Goal: Task Accomplishment & Management: Manage account settings

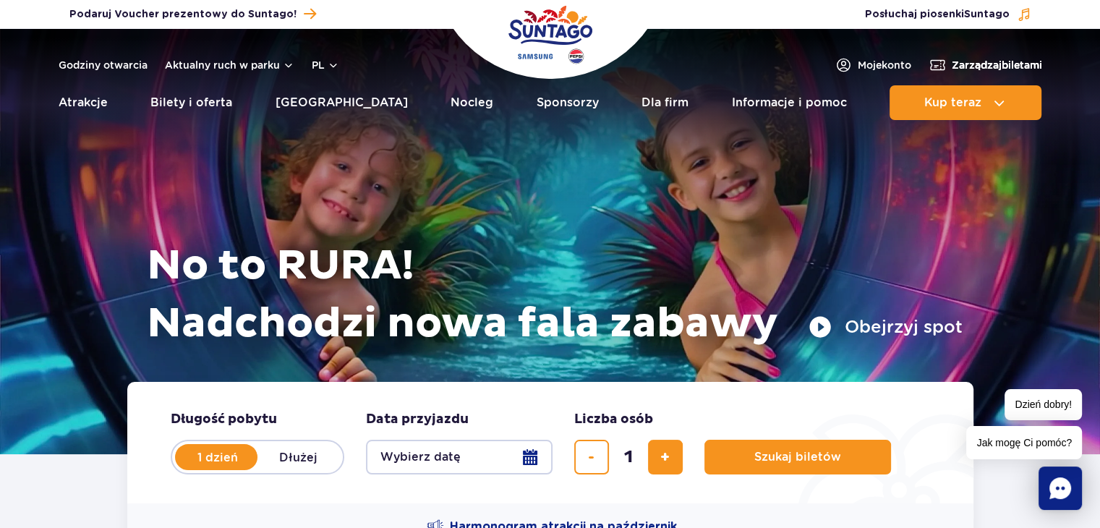
click at [992, 61] on span "Zarządzaj biletami" at bounding box center [997, 65] width 90 height 14
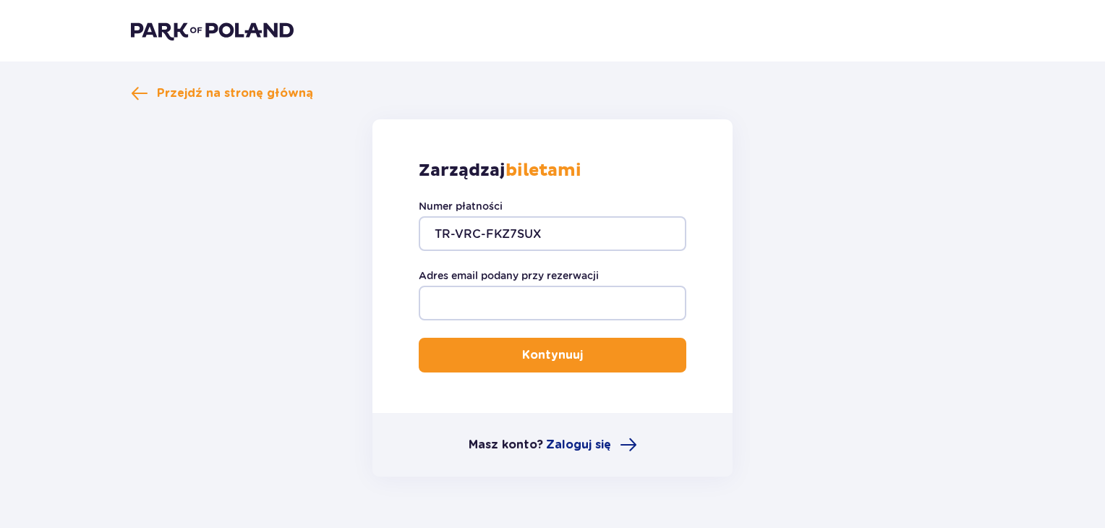
type input "TR-VRC-FKZ7SUX"
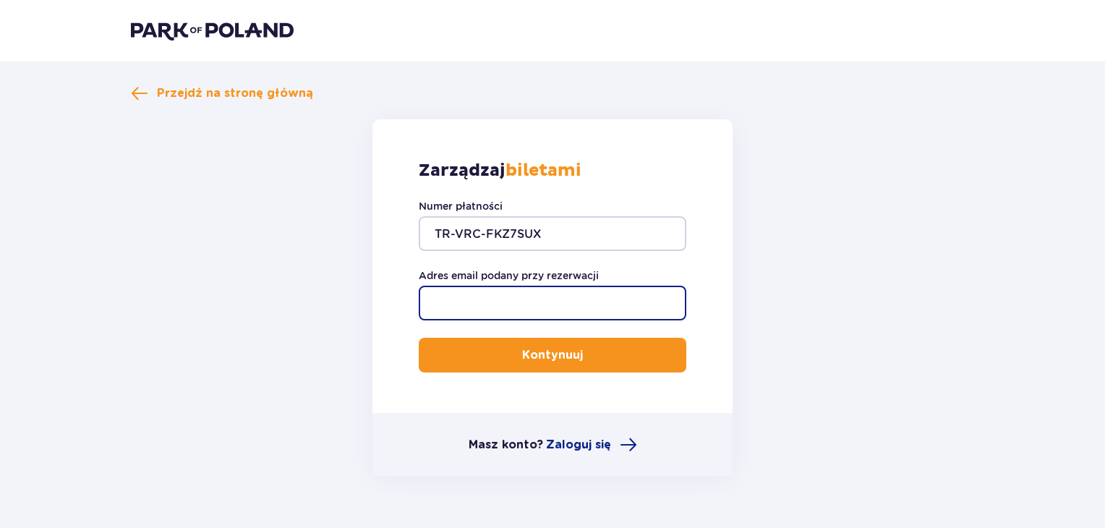
click at [498, 305] on input "Adres email podany przy rezerwacji" at bounding box center [553, 303] width 268 height 35
type input "medrala.anna@op.pl"
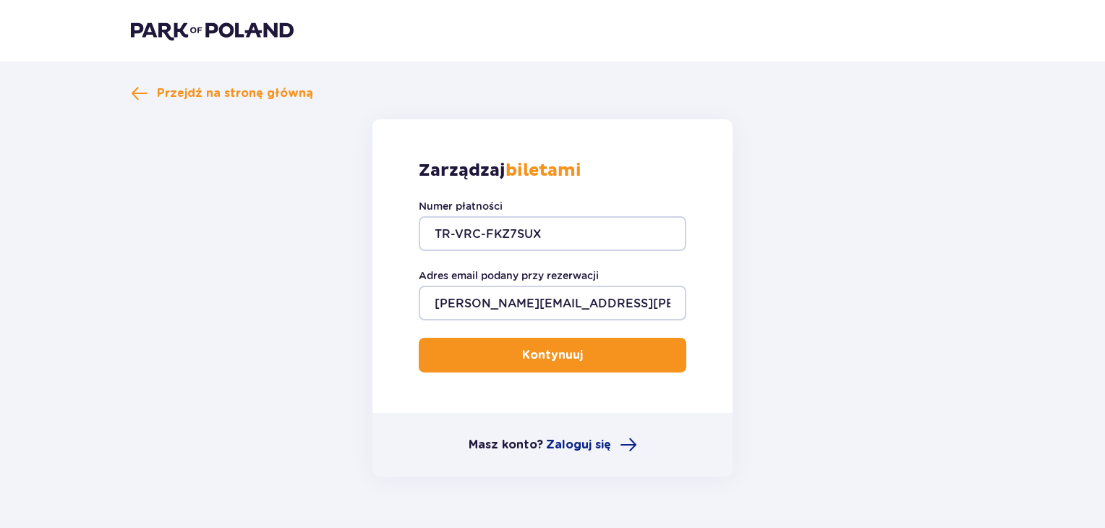
click at [557, 357] on p "Kontynuuj" at bounding box center [552, 355] width 61 height 16
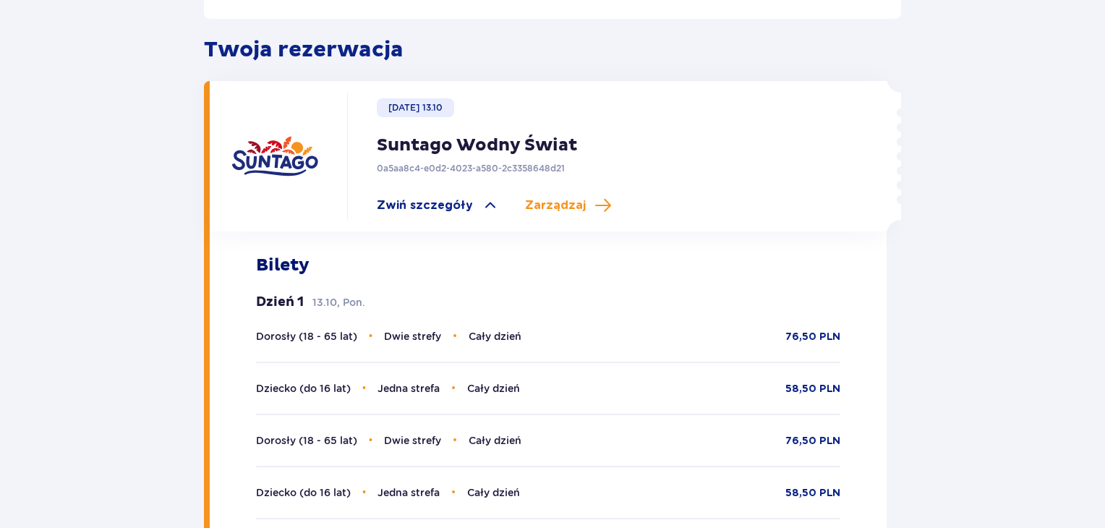
scroll to position [414, 0]
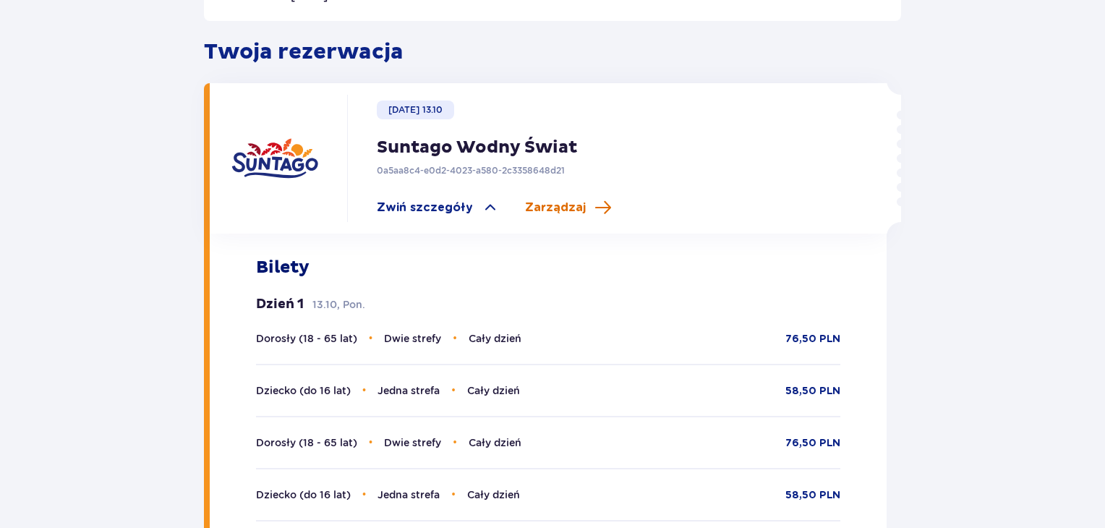
click at [554, 200] on span "Zarządzaj" at bounding box center [555, 208] width 61 height 16
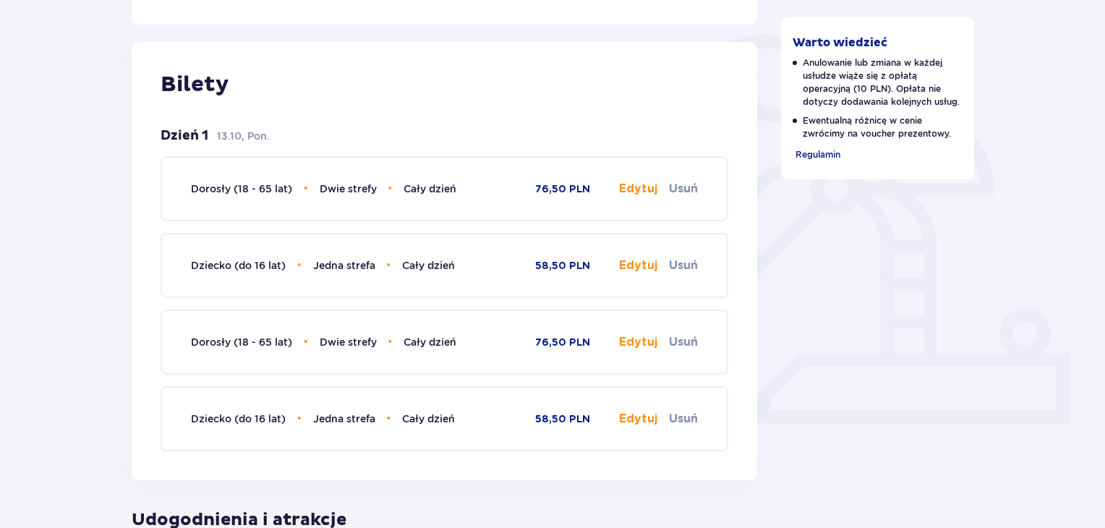
scroll to position [323, 0]
click at [414, 204] on div "Dorosły (18 - 65 lat) • Dwie strefy • Cały dzień 76,50 PLN Edytuj Usuń" at bounding box center [444, 190] width 507 height 62
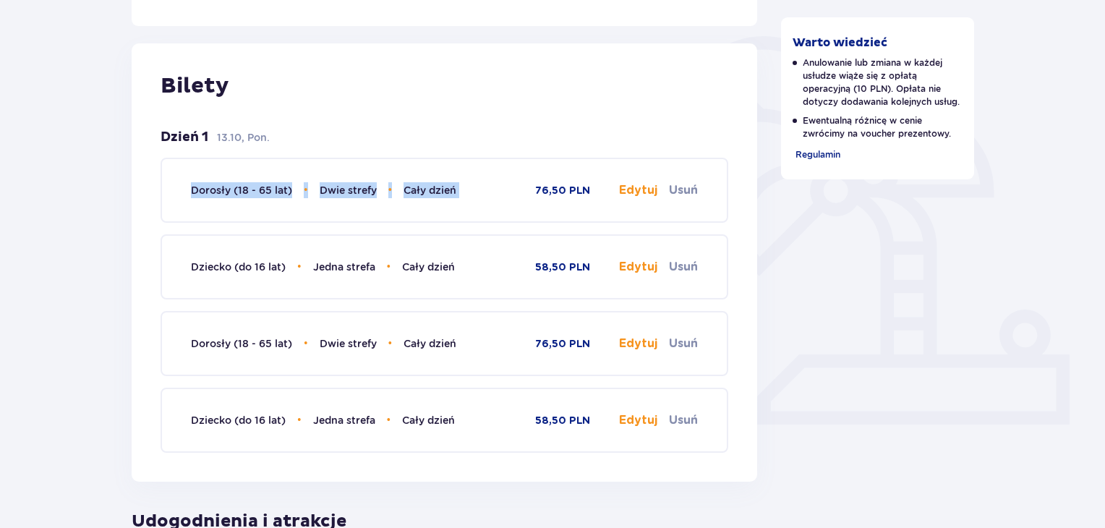
click at [414, 204] on div "Dorosły (18 - 65 lat) • Dwie strefy • Cały dzień 76,50 PLN Edytuj Usuń" at bounding box center [444, 190] width 507 height 62
click at [650, 189] on button "Edytuj" at bounding box center [638, 190] width 38 height 16
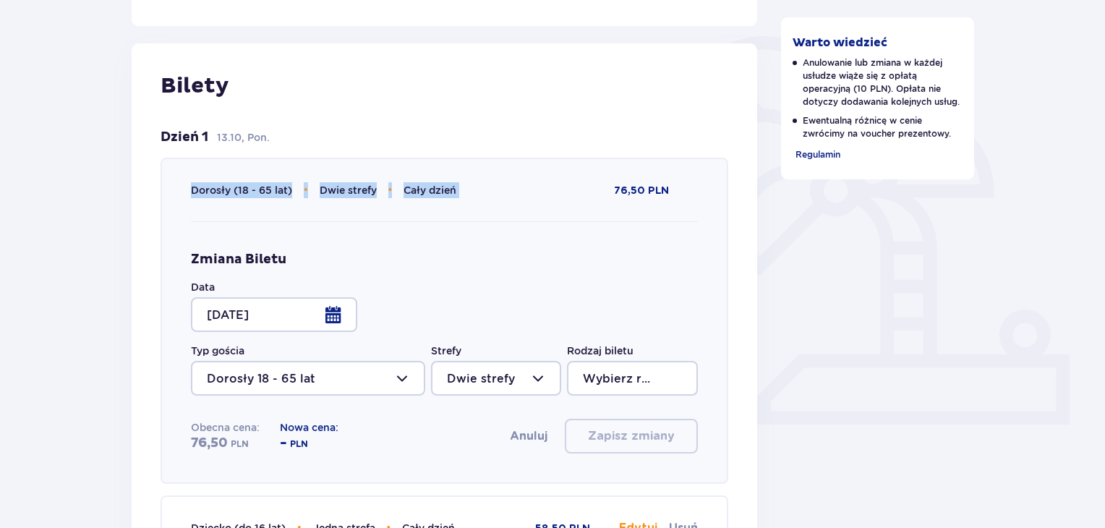
type input "Cały dzień"
click at [527, 72] on p "Bilety" at bounding box center [445, 85] width 568 height 27
click at [545, 111] on div "Bilety Dzień 1 13.10, Pon. Dorosły (18 - 65 lat) • Dwie strefy • Cały dzień 76,…" at bounding box center [445, 392] width 626 height 699
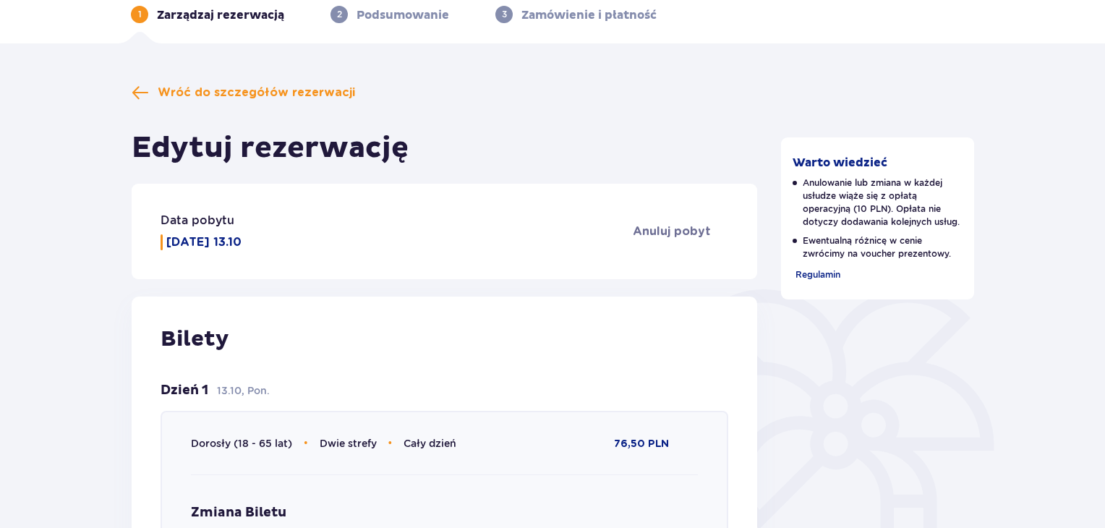
scroll to position [0, 0]
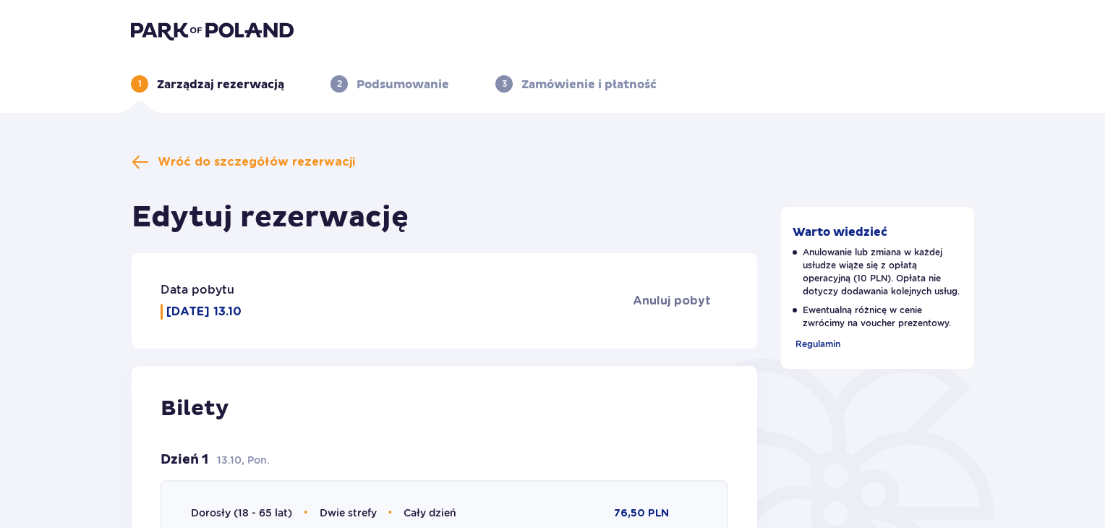
click at [382, 88] on p "Podsumowanie" at bounding box center [403, 85] width 93 height 16
click at [274, 163] on span "Wróć do szczegółów rezerwacji" at bounding box center [256, 162] width 197 height 16
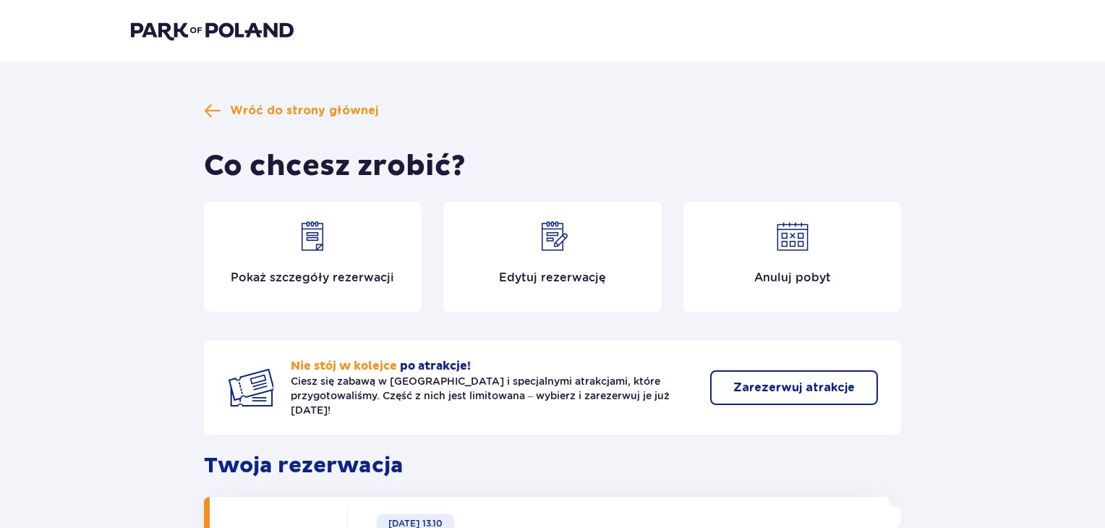
click at [291, 278] on p "Pokaż szczegóły rezerwacji" at bounding box center [312, 278] width 163 height 16
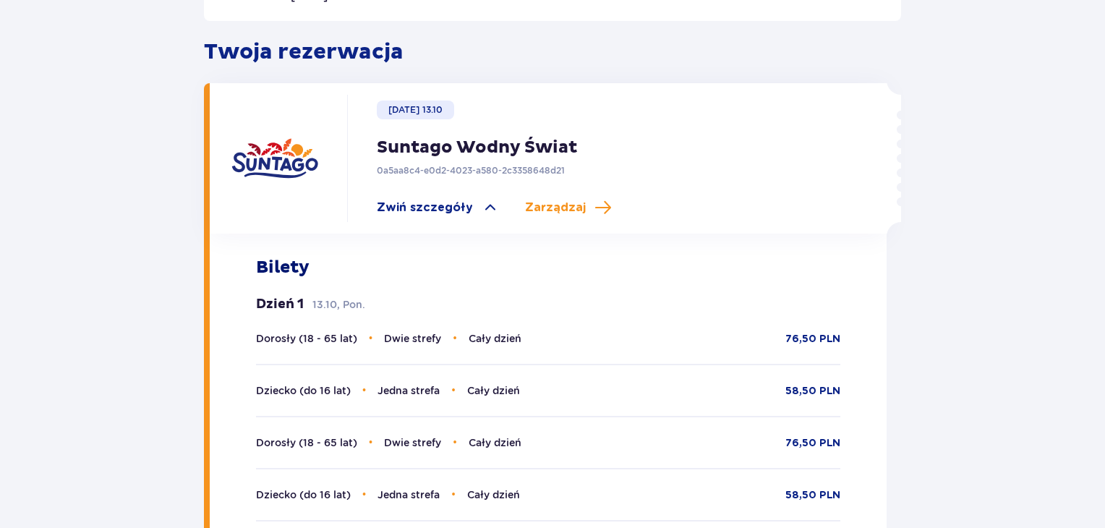
scroll to position [422, 0]
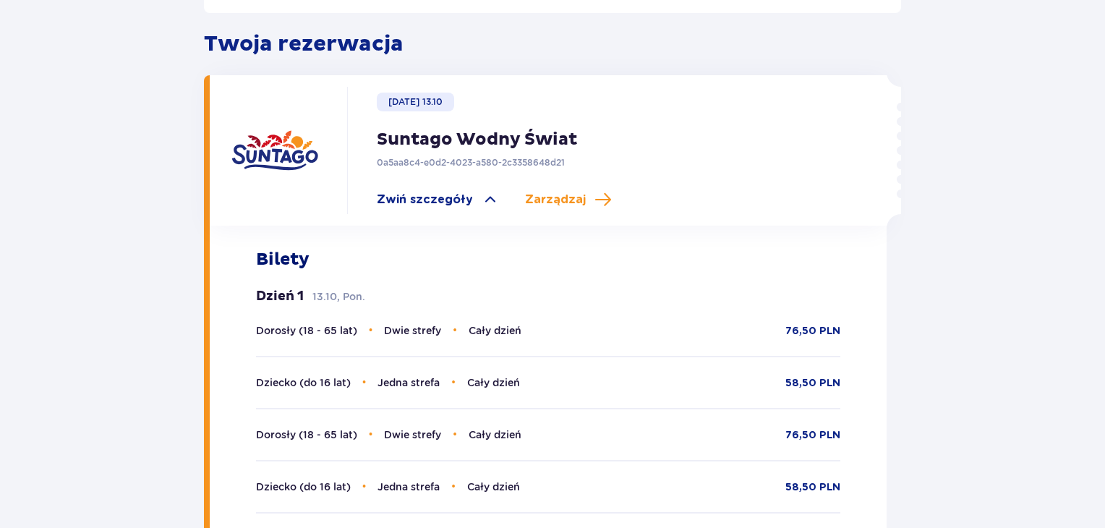
click at [427, 156] on p "0a5aa8c4-e0d2-4023-a580-2c3358648d21" at bounding box center [471, 162] width 188 height 13
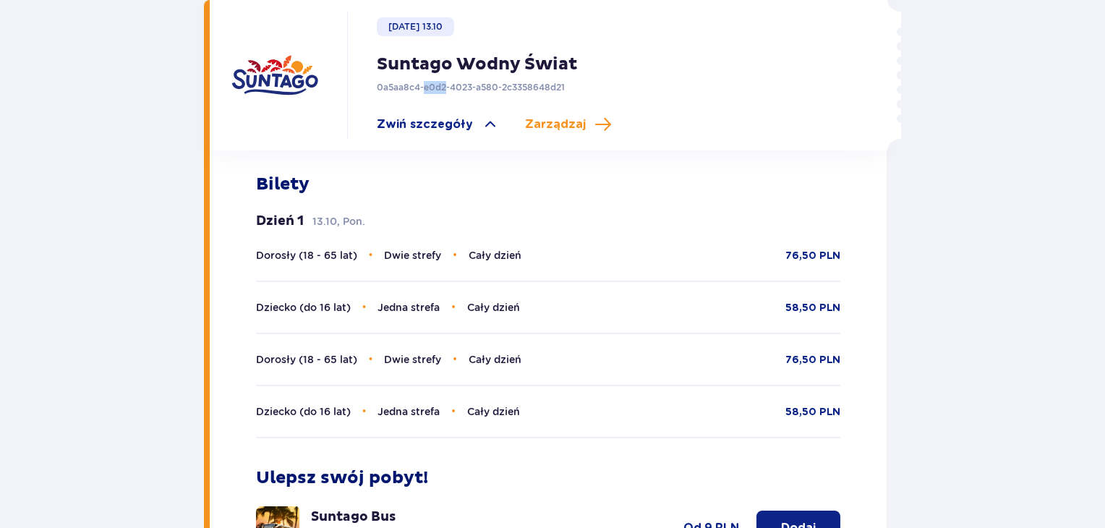
scroll to position [495, 0]
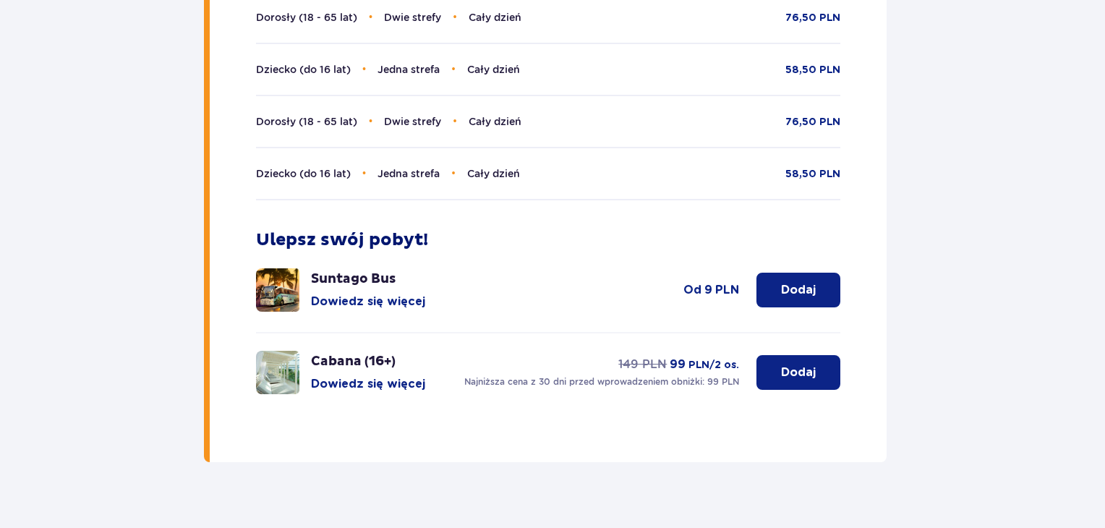
click at [633, 302] on div "Suntago Bus Dowiedz się więcej Dodaj od 9 PLN" at bounding box center [548, 295] width 585 height 55
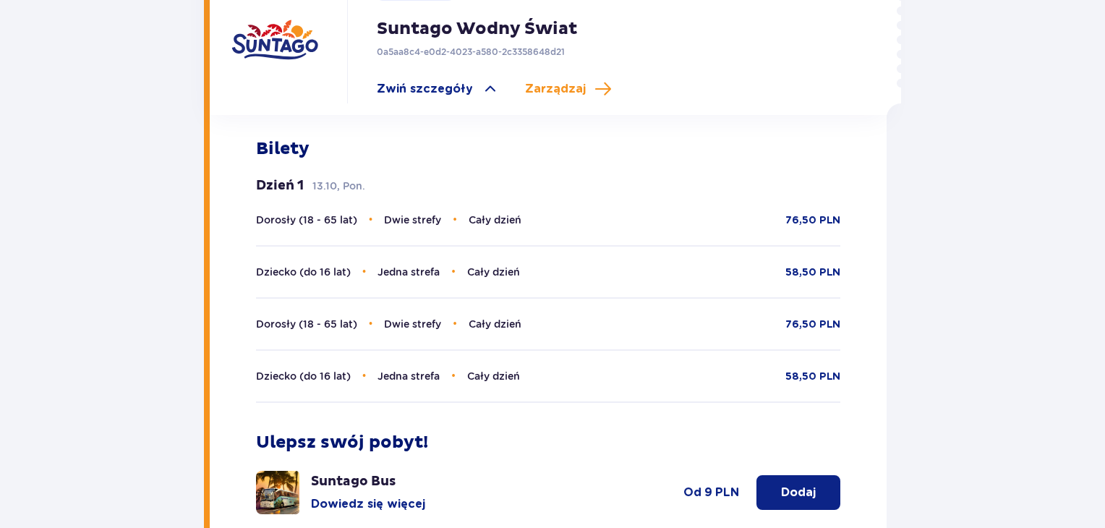
scroll to position [532, 0]
